Goal: Answer question/provide support: Share knowledge or assist other users

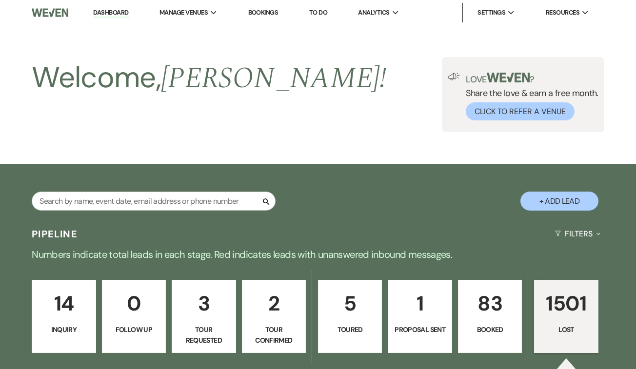
select select "8"
select select "7"
select select "8"
select select "5"
select select "8"
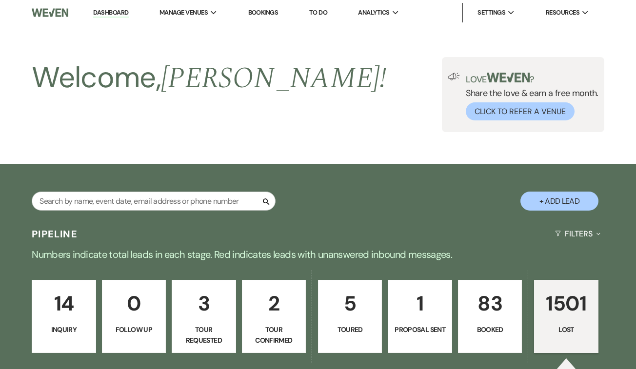
select select "7"
select select "8"
select select "9"
select select "8"
select select "5"
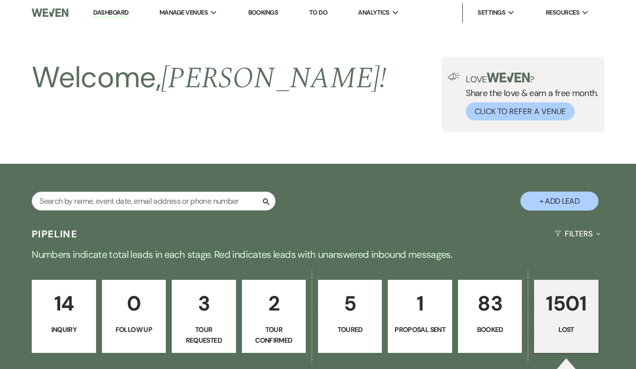
select select "8"
select select "5"
select select "8"
select select "5"
select select "8"
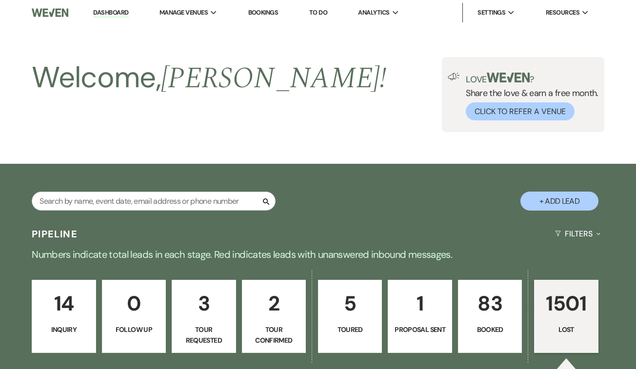
select select "5"
select select "8"
select select "9"
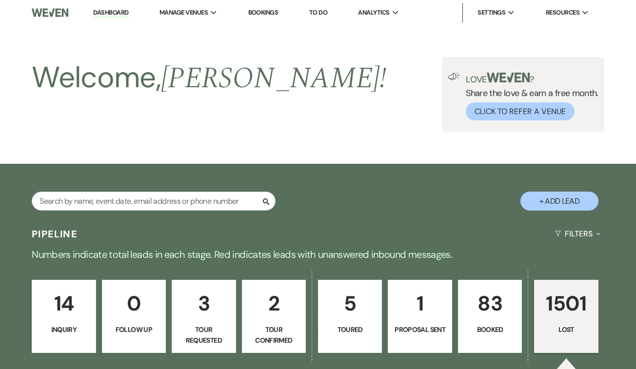
select select "8"
select select "5"
select select "8"
select select "5"
select select "8"
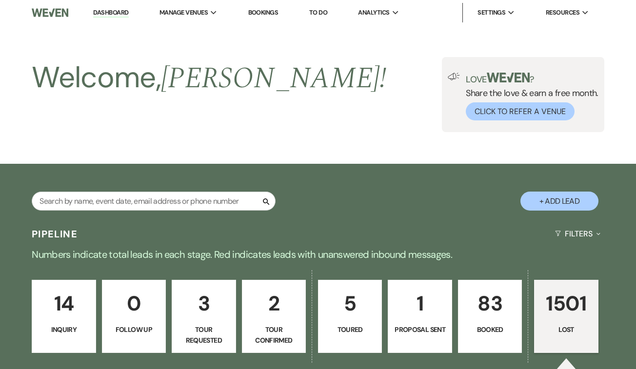
select select "5"
select select "8"
select select "5"
select select "8"
select select "5"
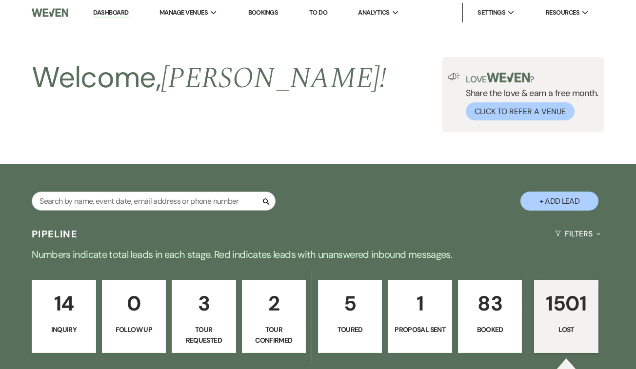
select select "8"
select select "5"
select select "8"
select select "5"
select select "8"
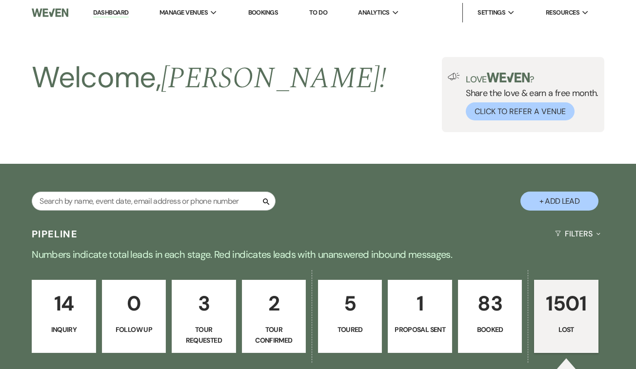
select select "5"
select select "8"
select select "5"
select select "8"
select select "5"
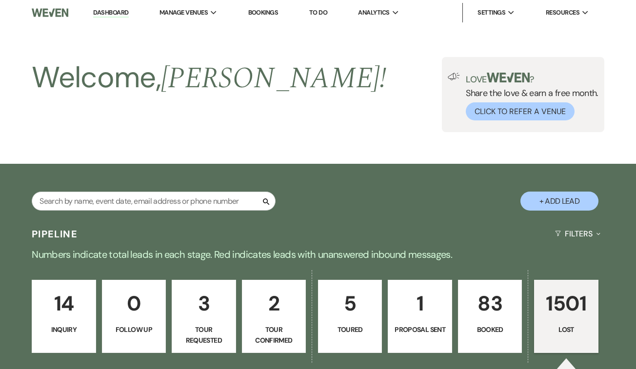
select select "8"
select select "5"
select select "8"
select select "5"
select select "8"
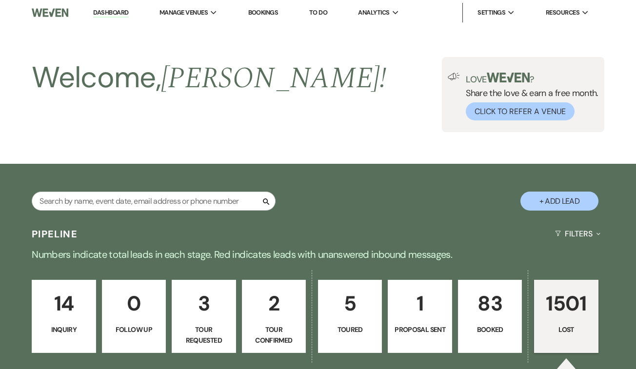
select select "5"
select select "8"
select select "5"
select select "8"
select select "5"
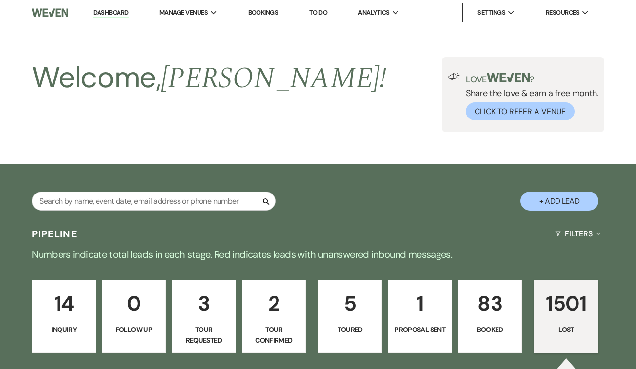
select select "8"
select select "10"
select select "8"
select select "5"
select select "8"
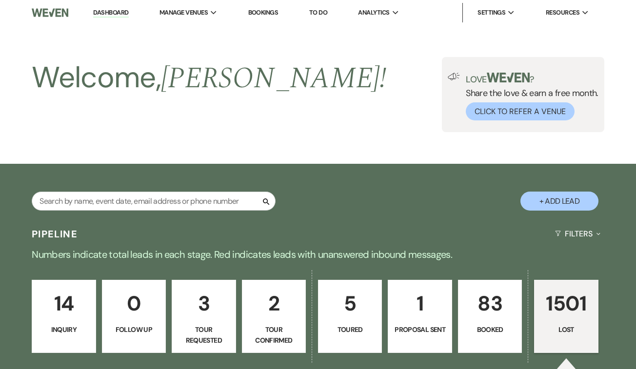
select select "5"
select select "8"
select select "10"
select select "8"
select select "5"
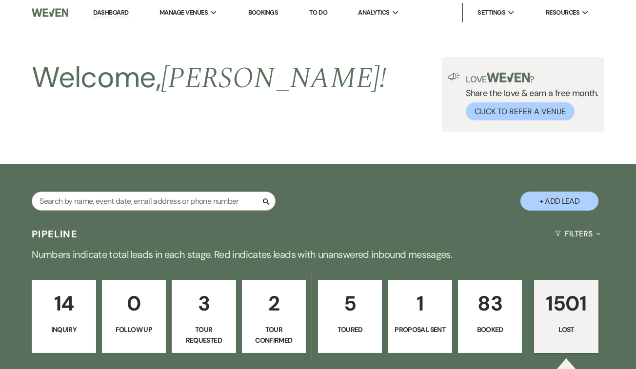
select select "8"
select select "5"
select select "8"
select select "6"
select select "8"
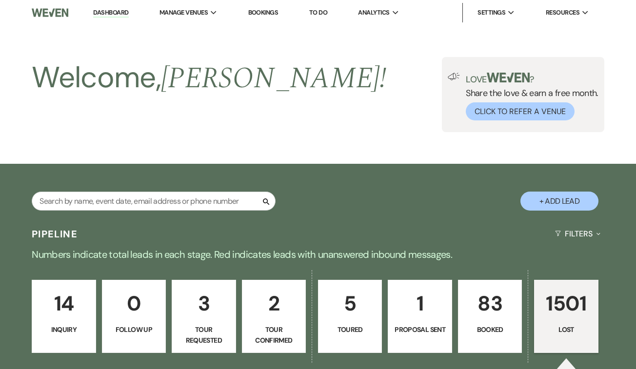
select select "6"
select select "8"
select select "10"
select select "8"
select select "10"
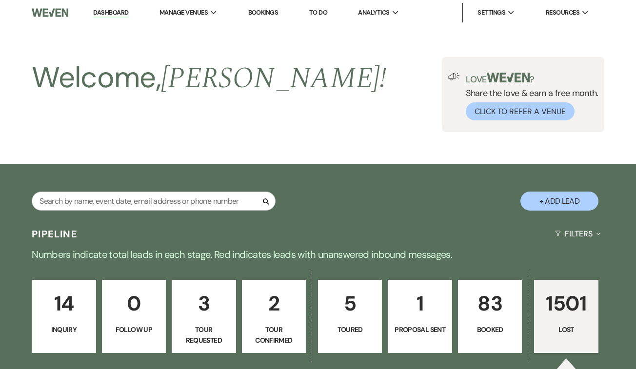
select select "8"
select select "5"
select select "8"
select select "5"
select select "8"
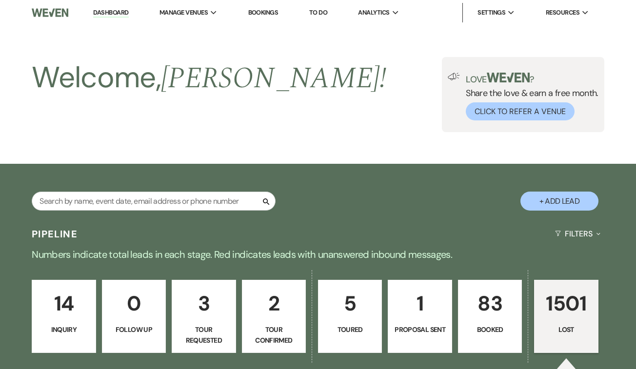
select select "5"
select select "8"
select select "5"
select select "8"
select select "5"
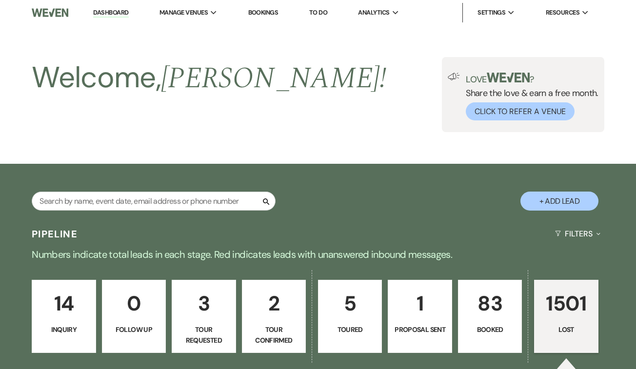
select select "8"
select select "5"
select select "8"
select select "5"
select select "8"
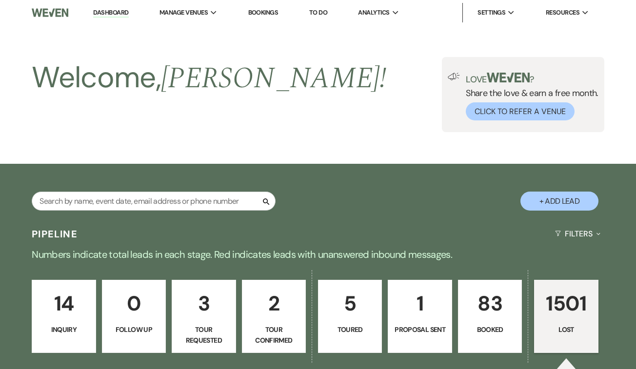
select select "5"
select select "8"
select select "5"
select select "8"
select select "7"
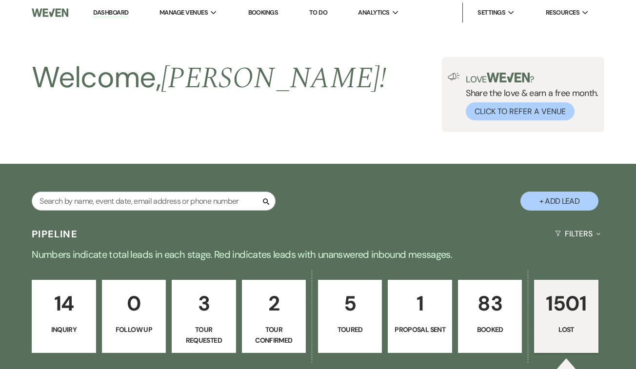
select select "8"
select select "5"
select select "8"
select select "5"
select select "8"
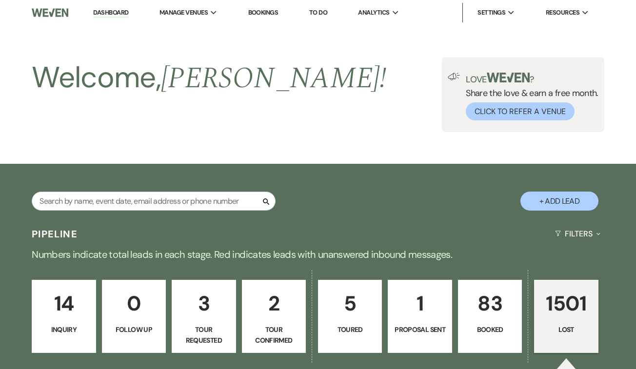
select select "5"
select select "8"
select select "5"
select select "8"
select select "5"
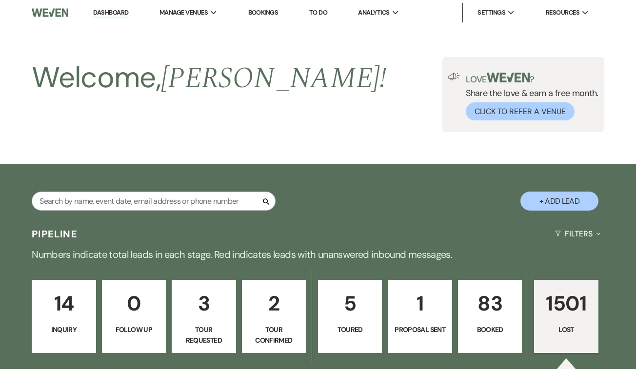
select select "8"
select select "5"
select select "8"
select select "6"
select select "8"
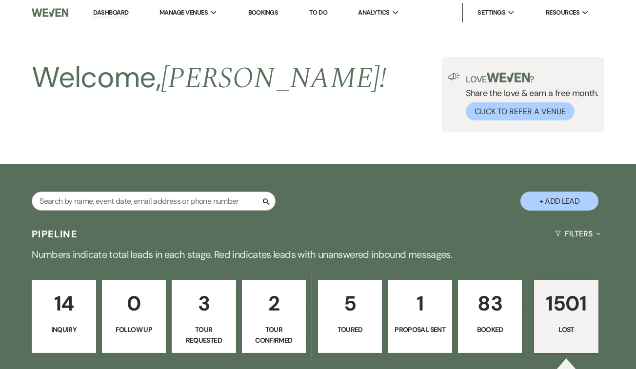
select select "10"
select select "8"
select select "5"
select select "8"
select select "7"
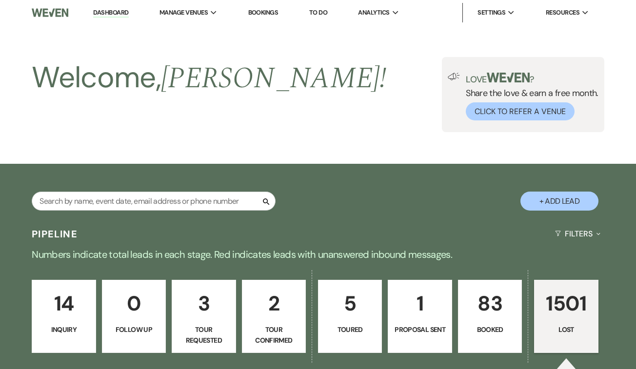
select select "8"
select select "5"
select select "8"
select select "5"
select select "8"
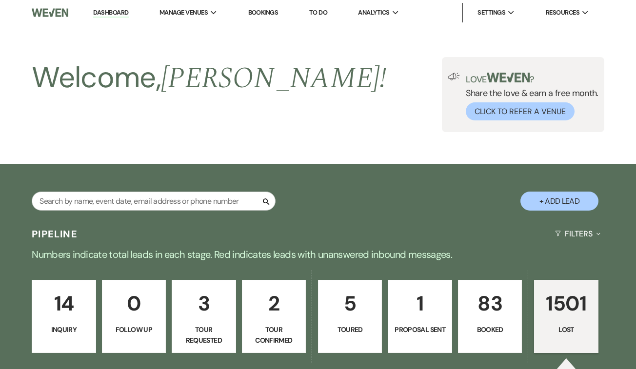
select select "5"
select select "8"
select select "6"
select select "8"
select select "7"
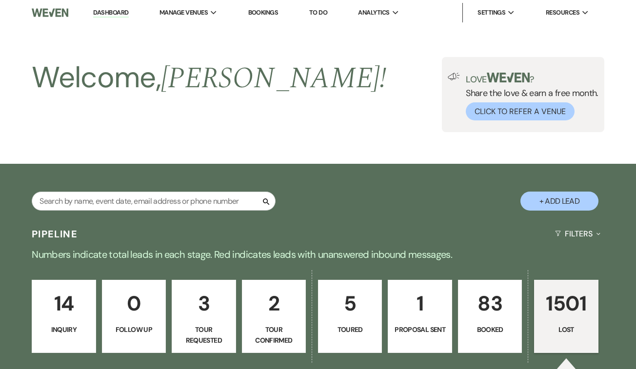
select select "8"
select select "5"
select select "8"
select select "6"
select select "8"
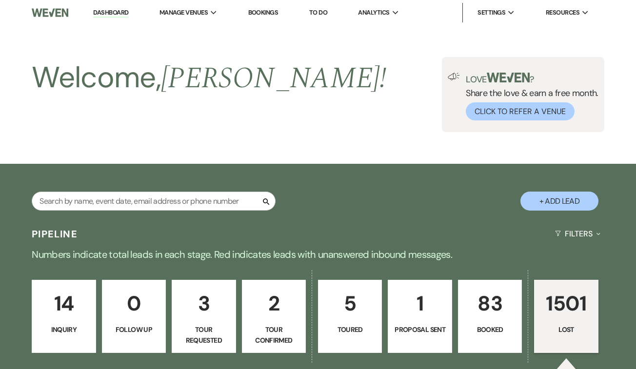
select select "5"
select select "8"
select select "5"
select select "8"
select select "5"
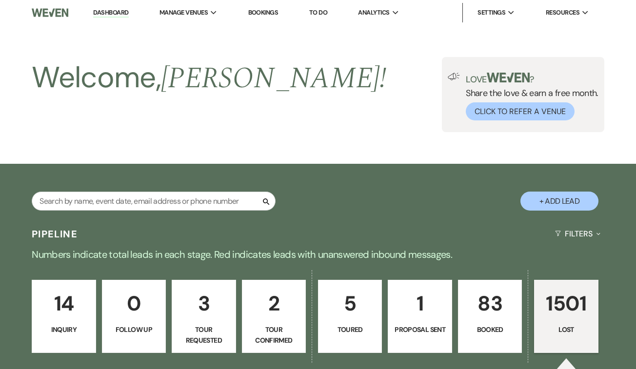
select select "8"
select select "5"
select select "8"
select select "5"
select select "8"
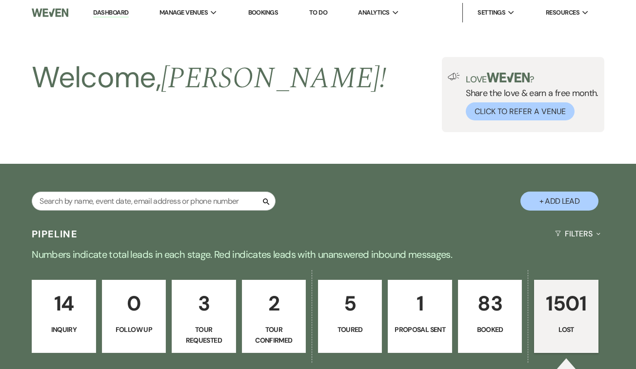
select select "5"
select select "8"
select select "5"
select select "8"
select select "5"
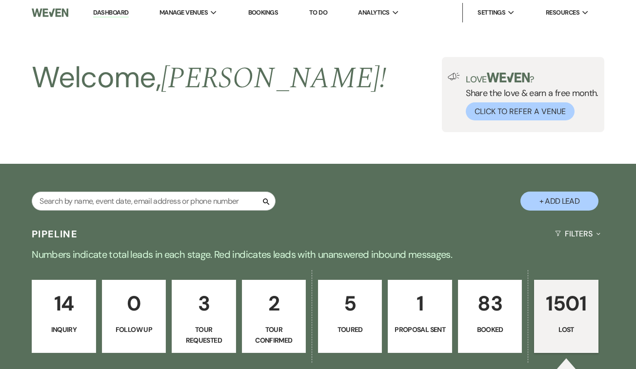
select select "8"
select select "5"
select select "8"
select select "5"
select select "8"
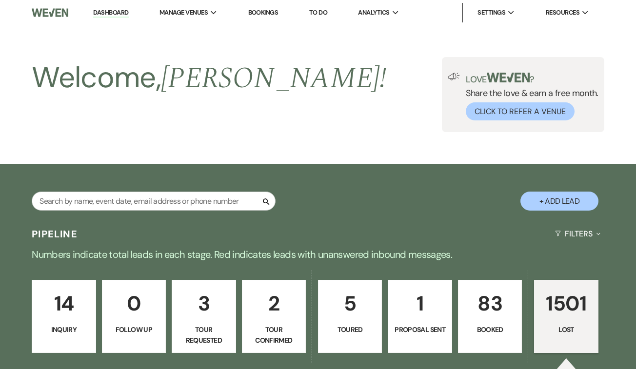
select select "5"
select select "8"
select select "5"
select select "8"
select select "5"
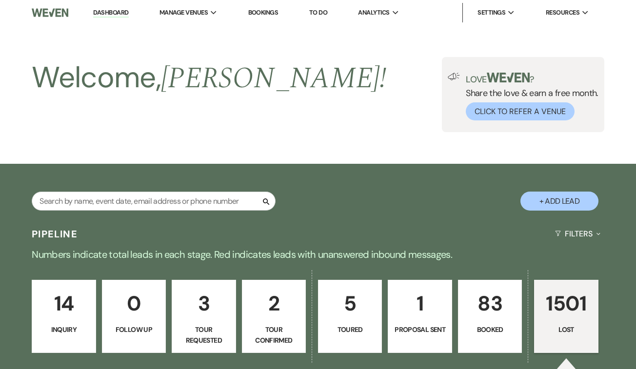
select select "8"
select select "5"
select select "8"
select select "5"
select select "8"
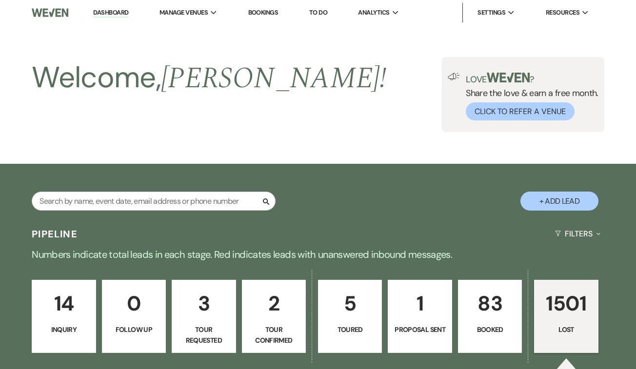
select select "5"
select select "8"
select select "5"
select select "8"
select select "5"
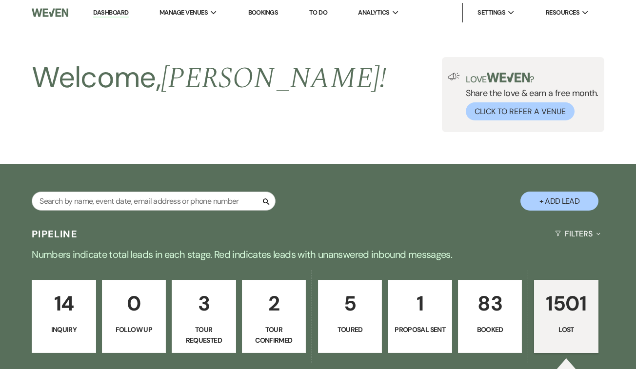
select select "8"
select select "5"
select select "8"
select select "5"
select select "8"
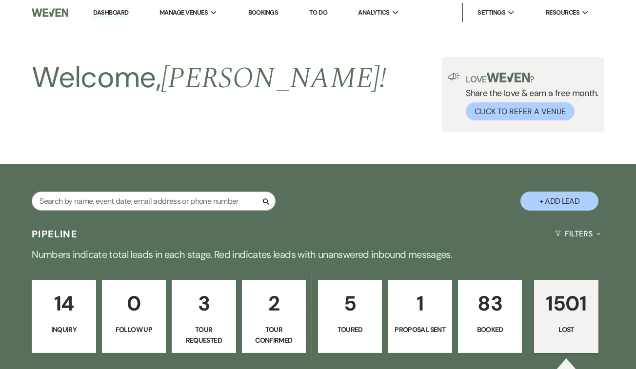
select select "6"
select select "8"
select select "5"
select select "8"
select select "5"
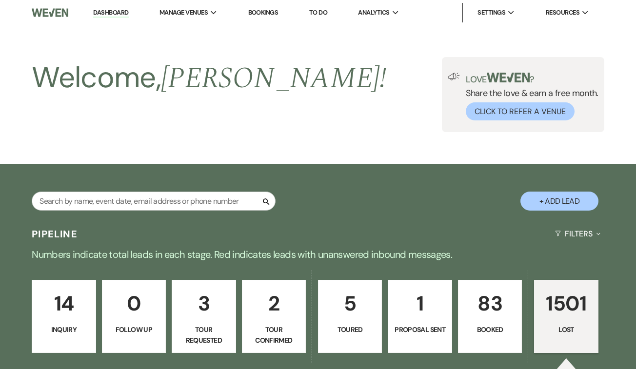
select select "8"
select select "5"
select select "8"
select select "5"
select select "8"
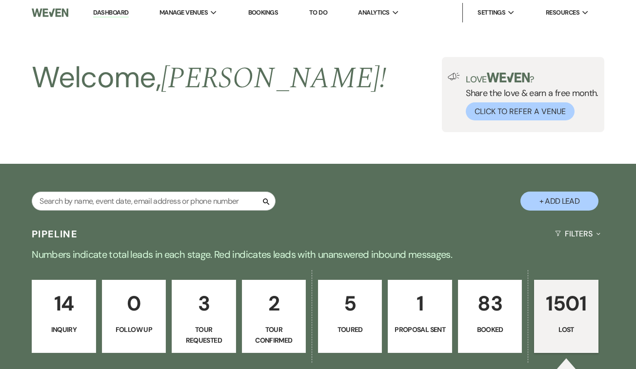
select select "6"
select select "8"
select select "5"
select select "8"
select select "5"
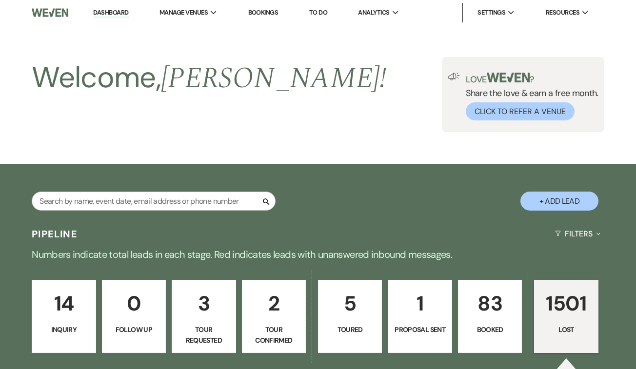
select select "8"
select select "6"
select select "8"
select select "5"
select select "8"
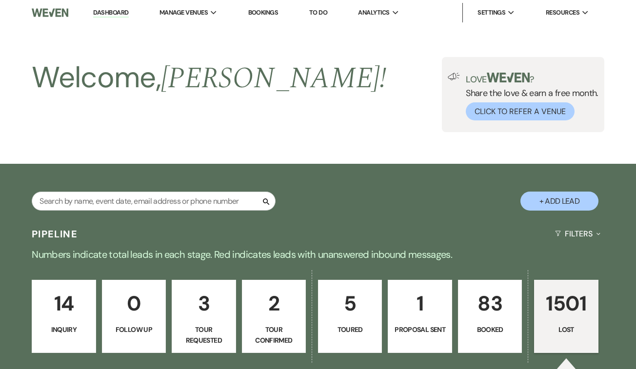
select select "5"
select select "8"
select select "6"
select select "8"
select select "5"
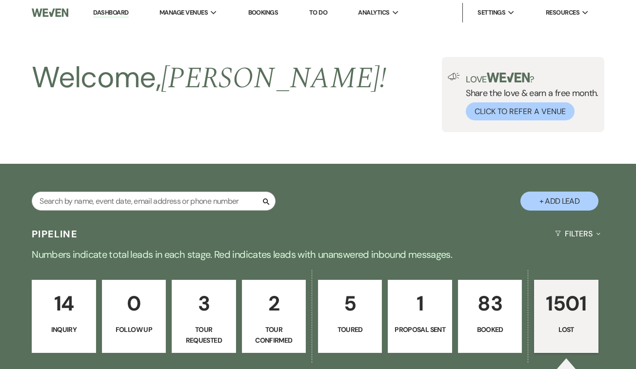
select select "8"
select select "5"
select select "8"
select select "5"
select select "8"
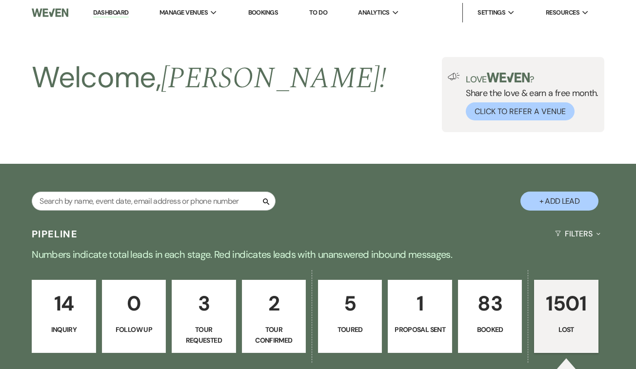
select select "5"
select select "8"
select select "5"
select select "8"
select select "5"
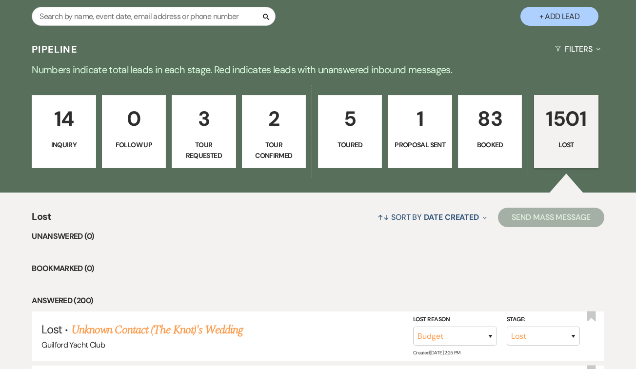
click at [418, 130] on p "1" at bounding box center [419, 118] width 51 height 33
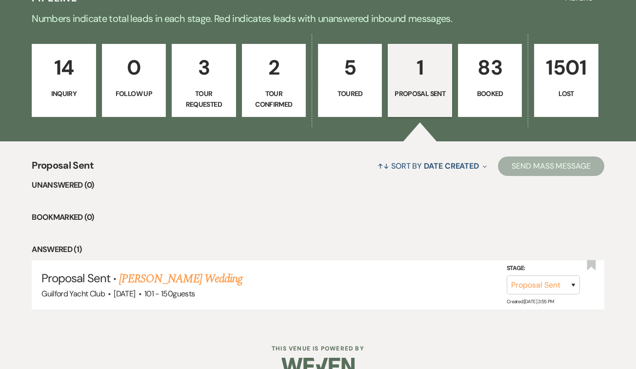
scroll to position [256, 0]
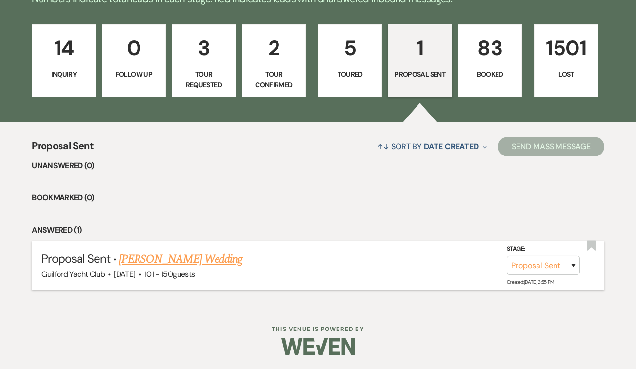
click at [219, 259] on link "[PERSON_NAME] Wedding" at bounding box center [180, 260] width 123 height 18
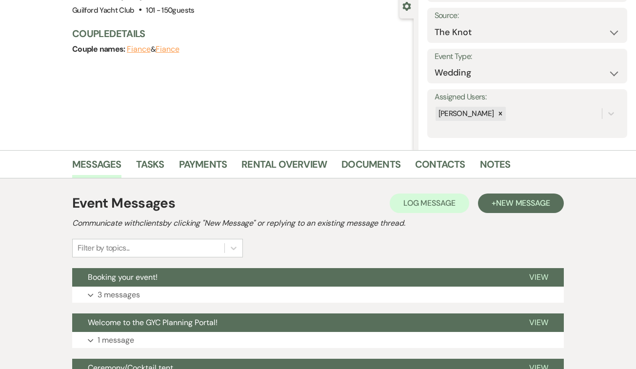
scroll to position [127, 0]
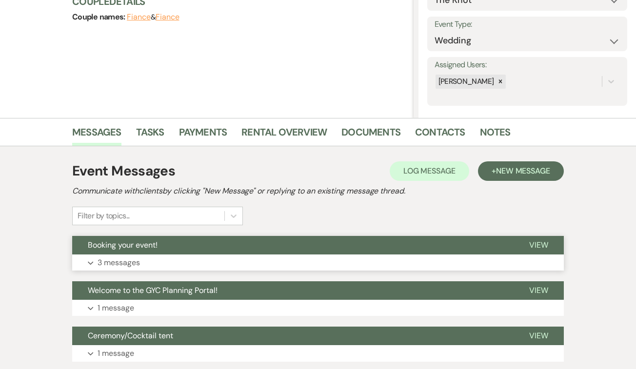
click at [539, 249] on span "View" at bounding box center [538, 245] width 19 height 10
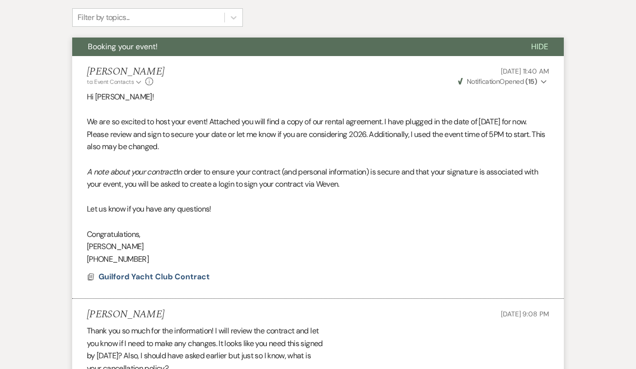
scroll to position [0, 0]
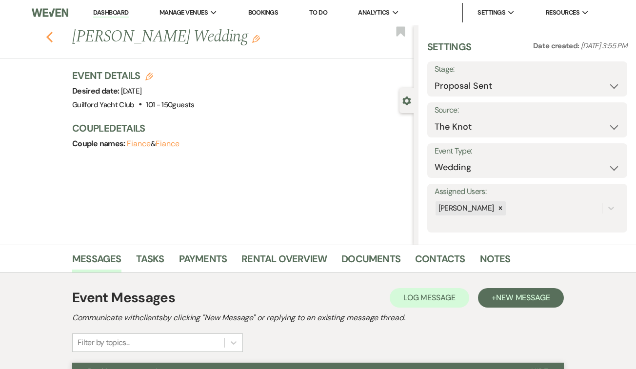
click at [47, 39] on icon "Previous" at bounding box center [49, 37] width 7 height 12
